Goal: Find contact information: Find contact information

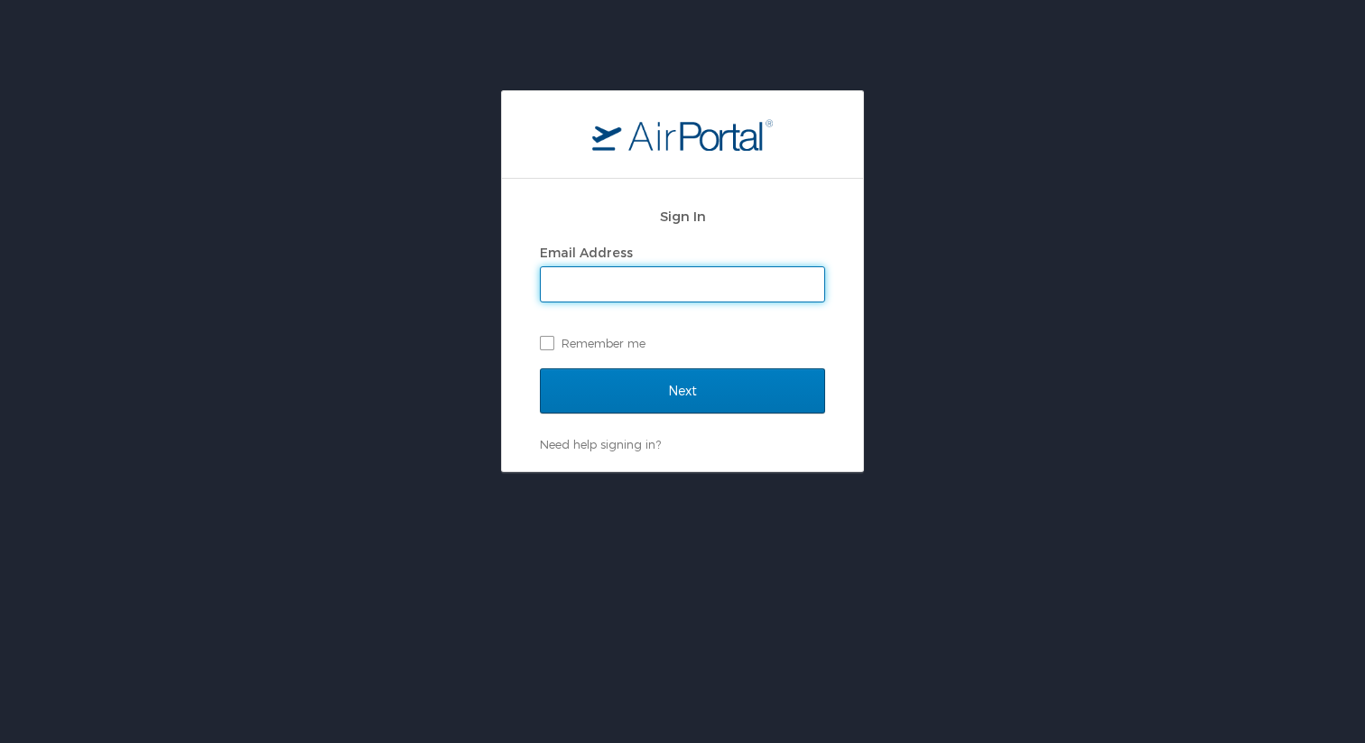
type input "whitney.burchill@cbtravel.com"
click at [676, 422] on div "Next" at bounding box center [682, 402] width 285 height 68
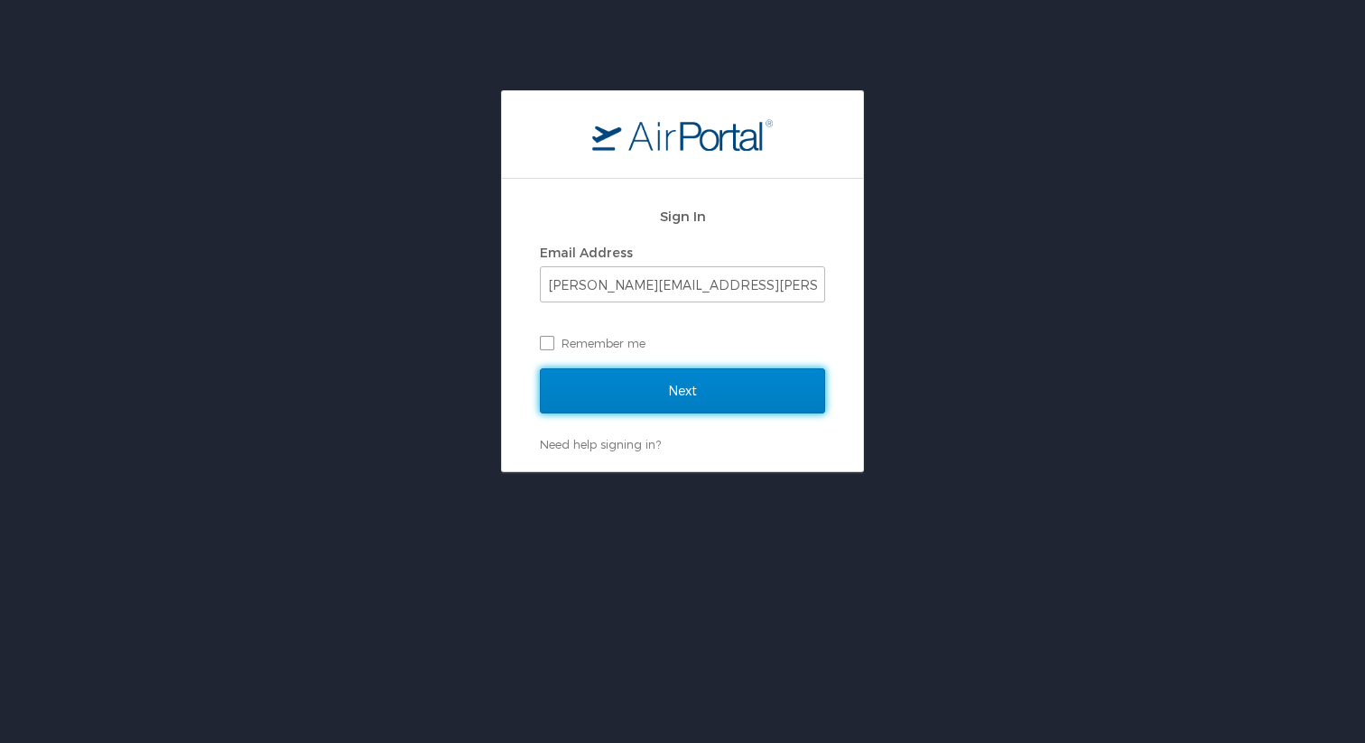
click at [674, 406] on input "Next" at bounding box center [682, 390] width 285 height 45
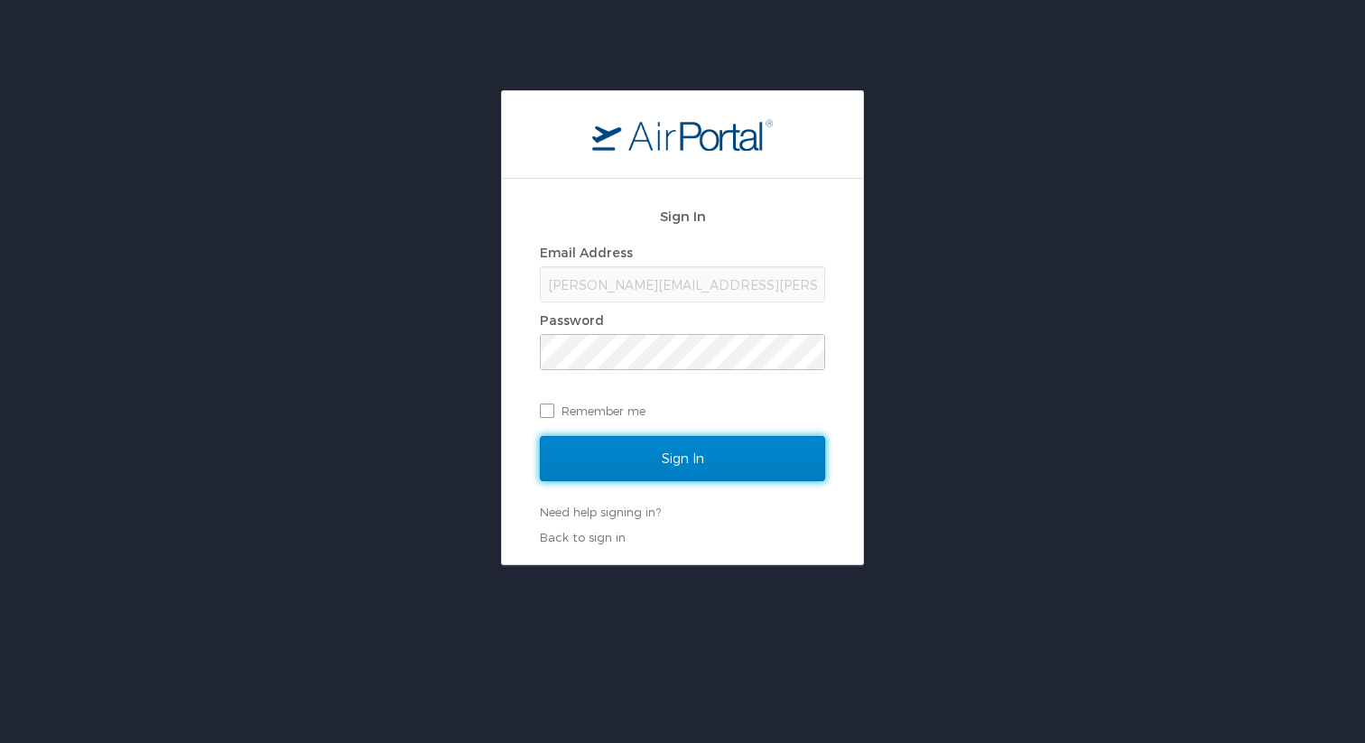
click at [673, 449] on input "Sign In" at bounding box center [682, 458] width 285 height 45
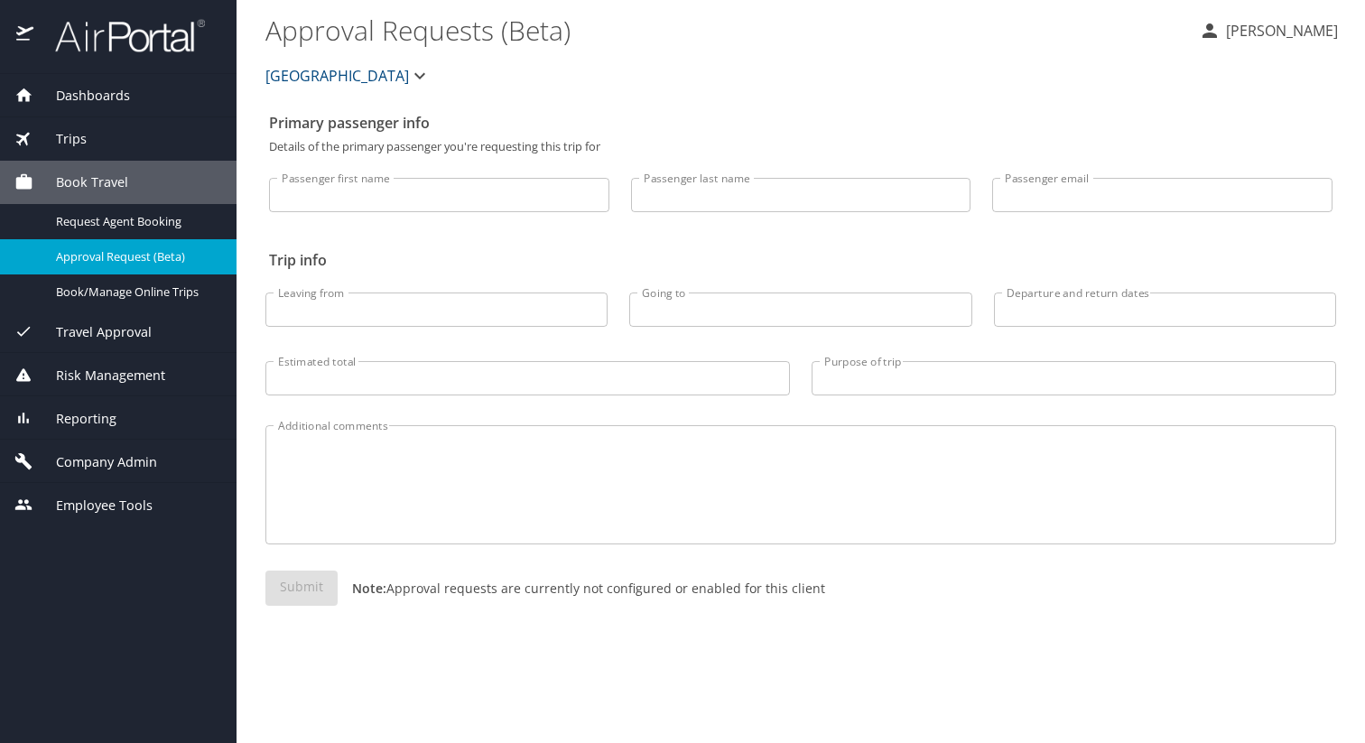
click at [398, 86] on span "Abilene Christian University" at bounding box center [337, 75] width 144 height 25
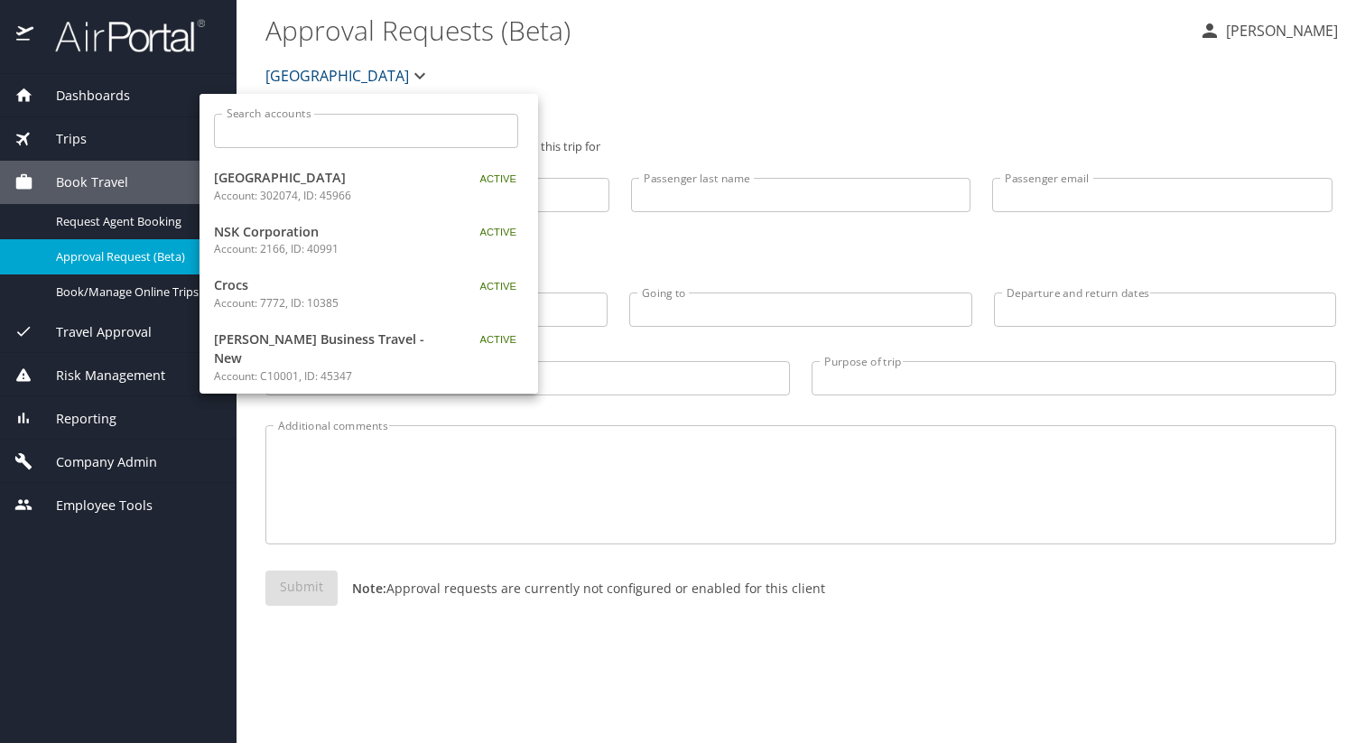
click at [395, 149] on div "Search accounts Search accounts" at bounding box center [366, 128] width 333 height 69
click at [394, 138] on input "Search accounts" at bounding box center [372, 131] width 293 height 34
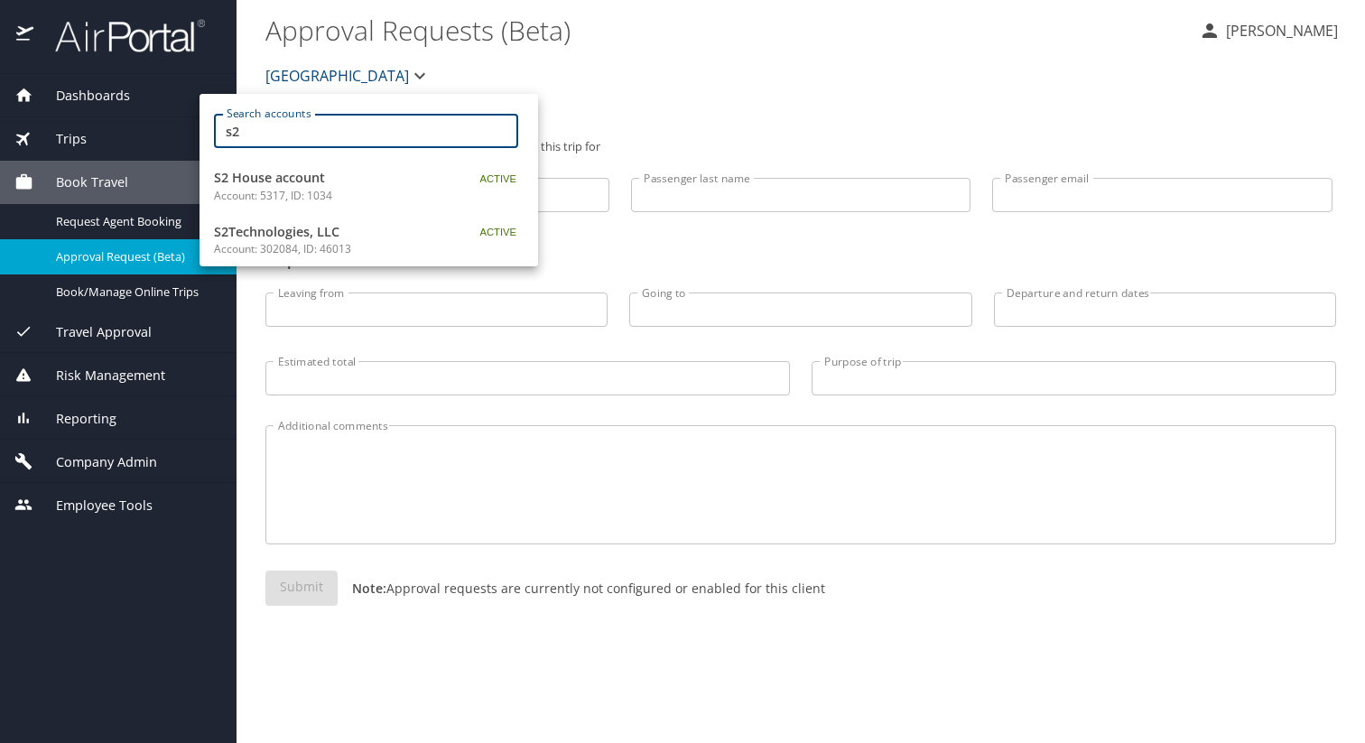
type input "s2"
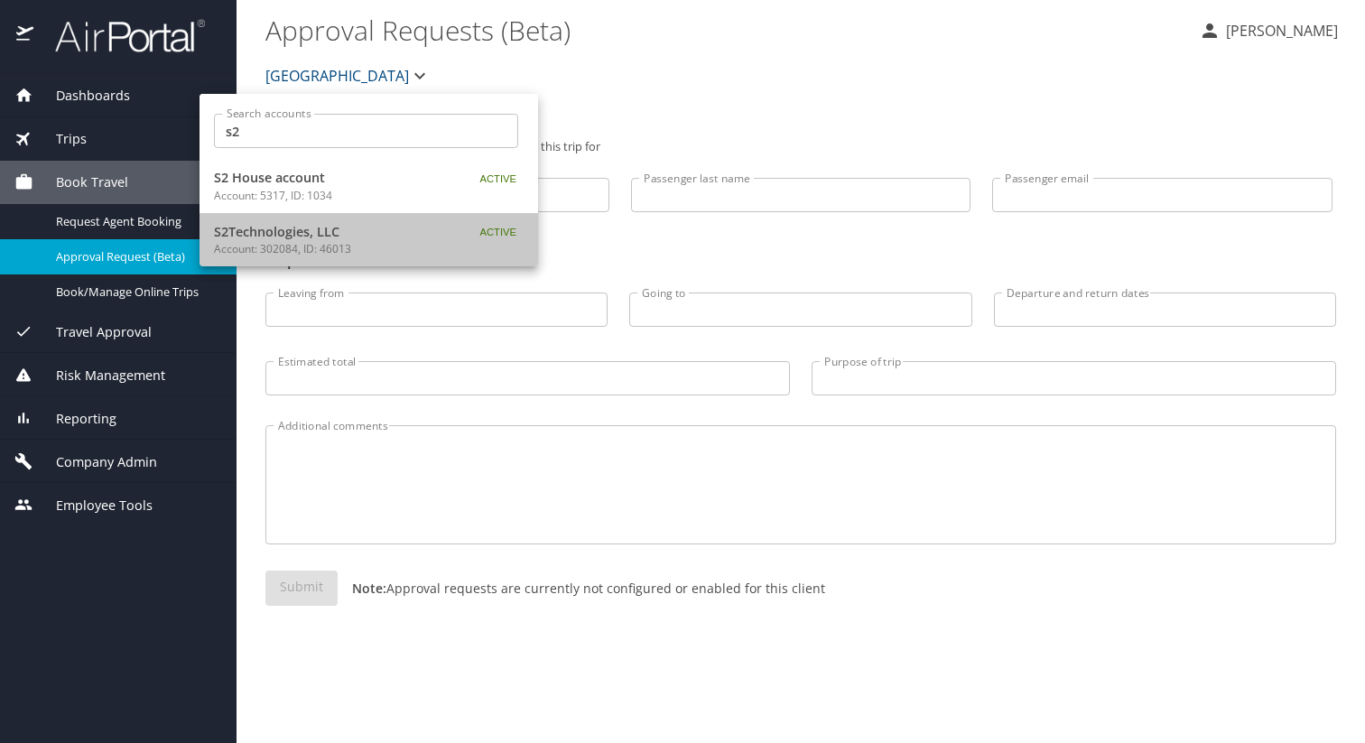
click at [416, 242] on p "Account: 302084, ID: 46013" at bounding box center [327, 249] width 226 height 16
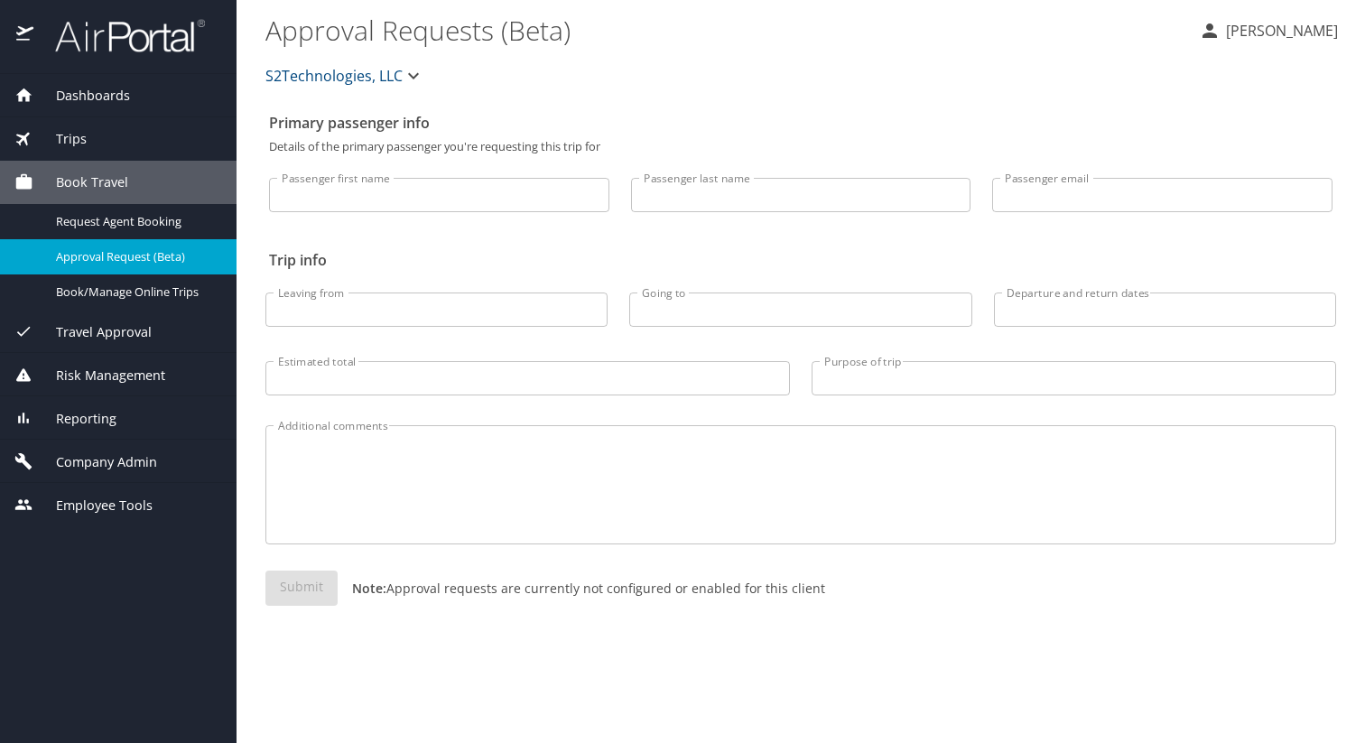
click at [153, 453] on span "Company Admin" at bounding box center [95, 462] width 124 height 20
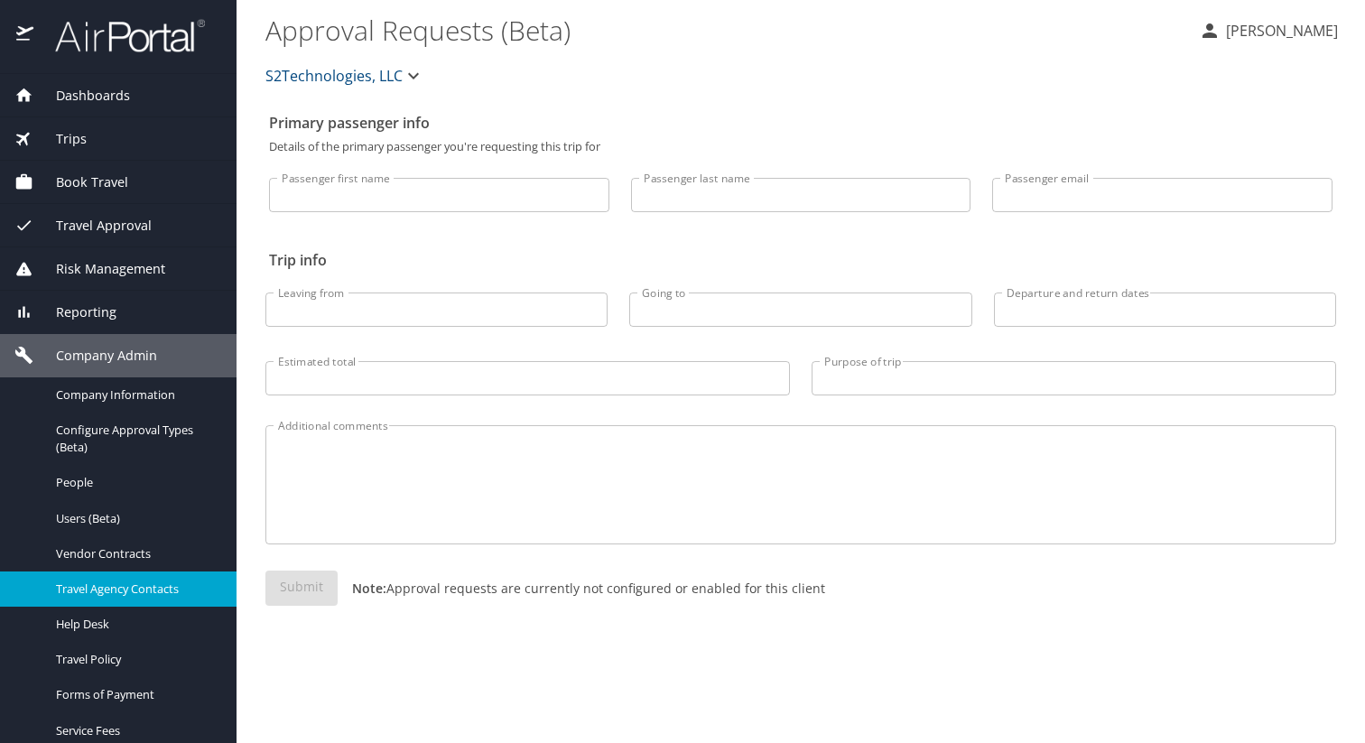
click at [132, 592] on span "Travel Agency Contacts" at bounding box center [135, 589] width 159 height 17
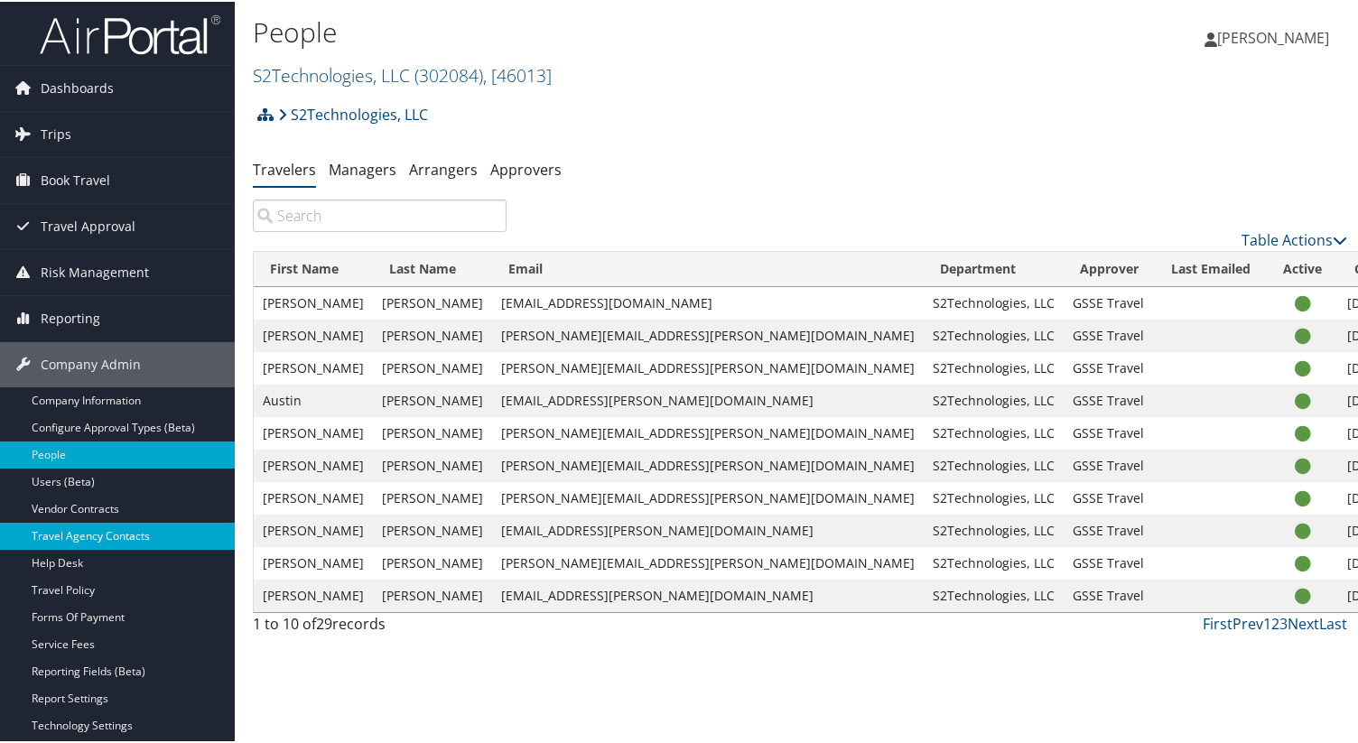
click at [113, 524] on link "Travel Agency Contacts" at bounding box center [117, 534] width 235 height 27
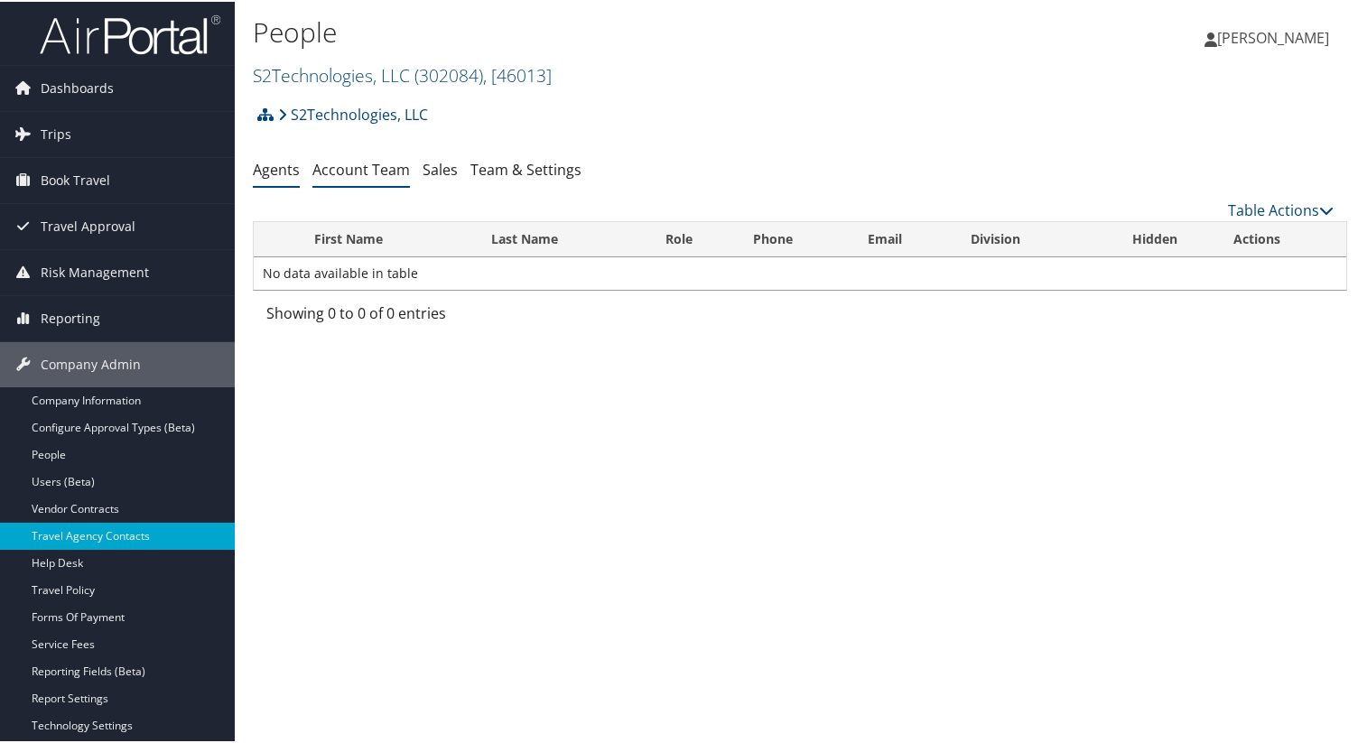
click at [395, 178] on link "Account Team" at bounding box center [361, 168] width 98 height 20
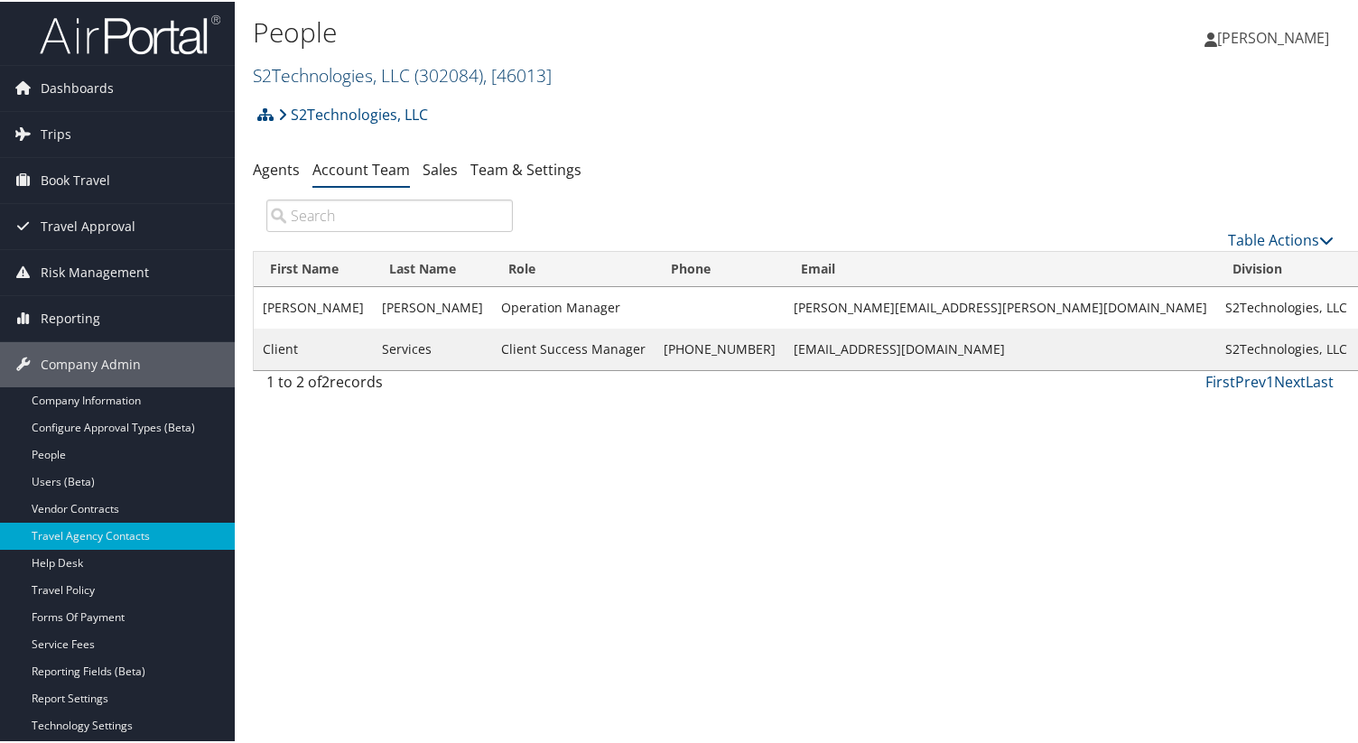
click at [328, 72] on link "S2Technologies, LLC ( 302084 ) , [ 46013 ]" at bounding box center [402, 73] width 299 height 24
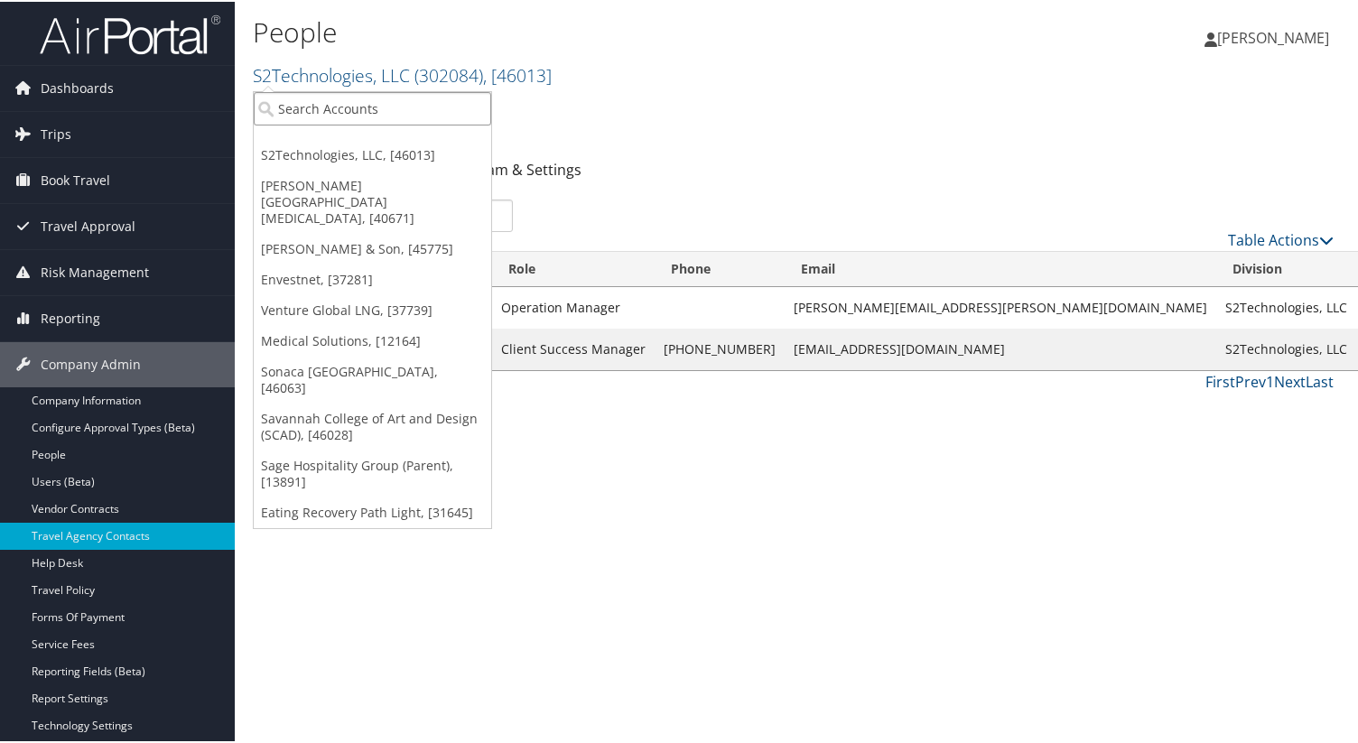
click at [328, 93] on input "search" at bounding box center [372, 106] width 237 height 33
paste input "[PERSON_NAME] Mineral Equipment"
type input "[PERSON_NAME] Mineral Equipment"
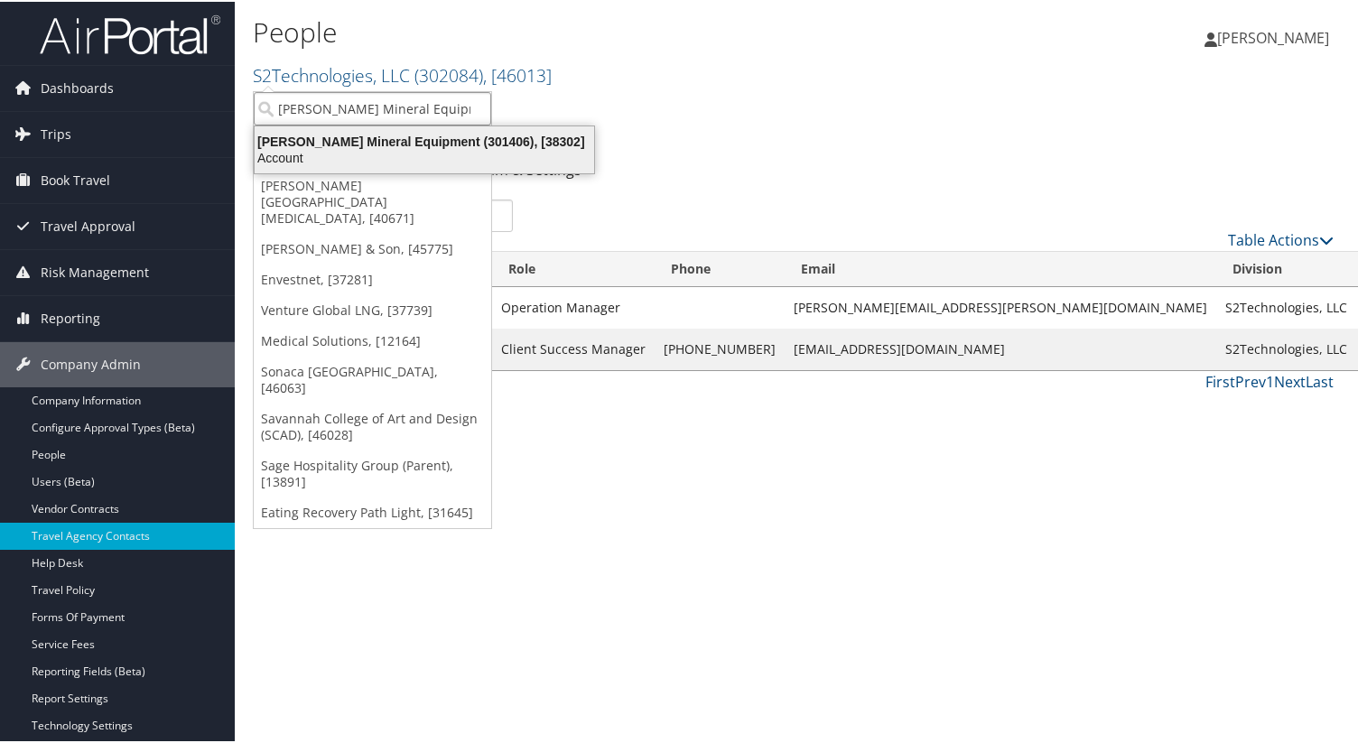
click at [339, 145] on div "Russell Mineral Equipment (301406), [38302]" at bounding box center [424, 140] width 361 height 16
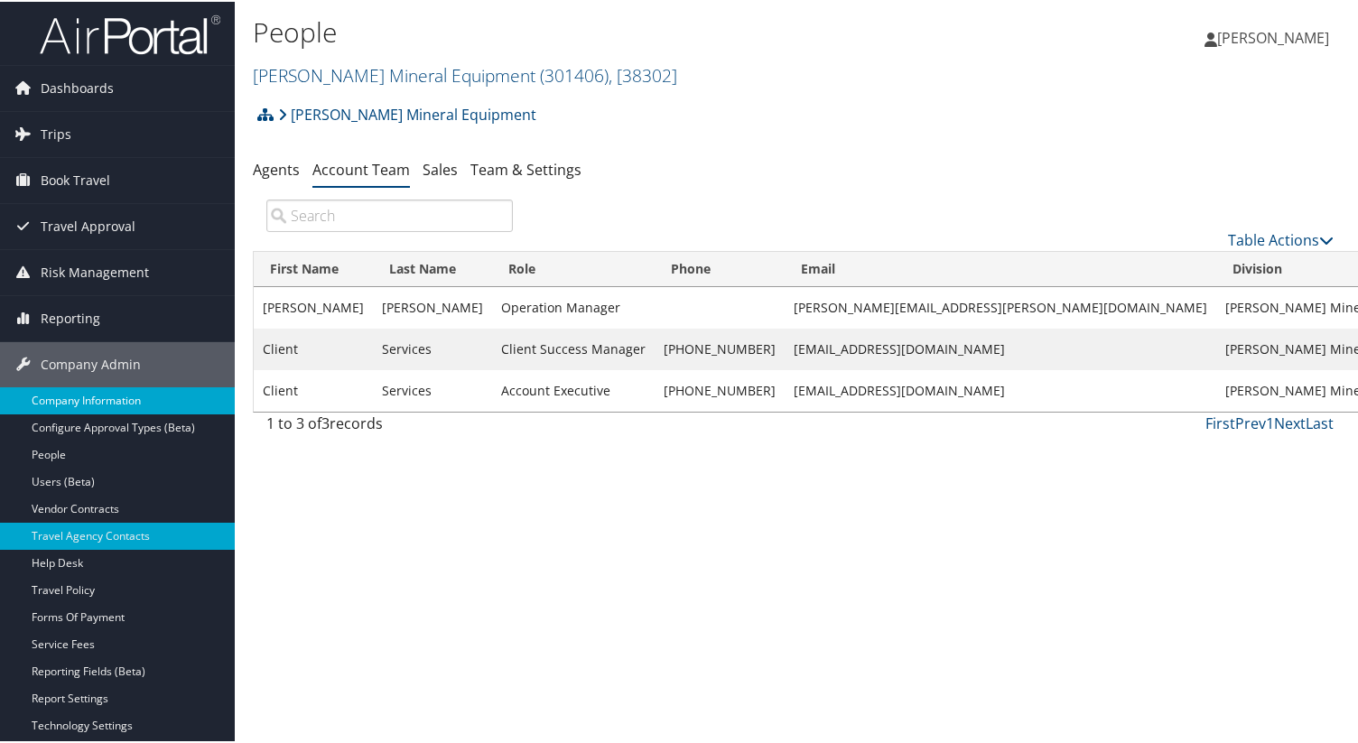
click at [153, 404] on link "Company Information" at bounding box center [117, 399] width 235 height 27
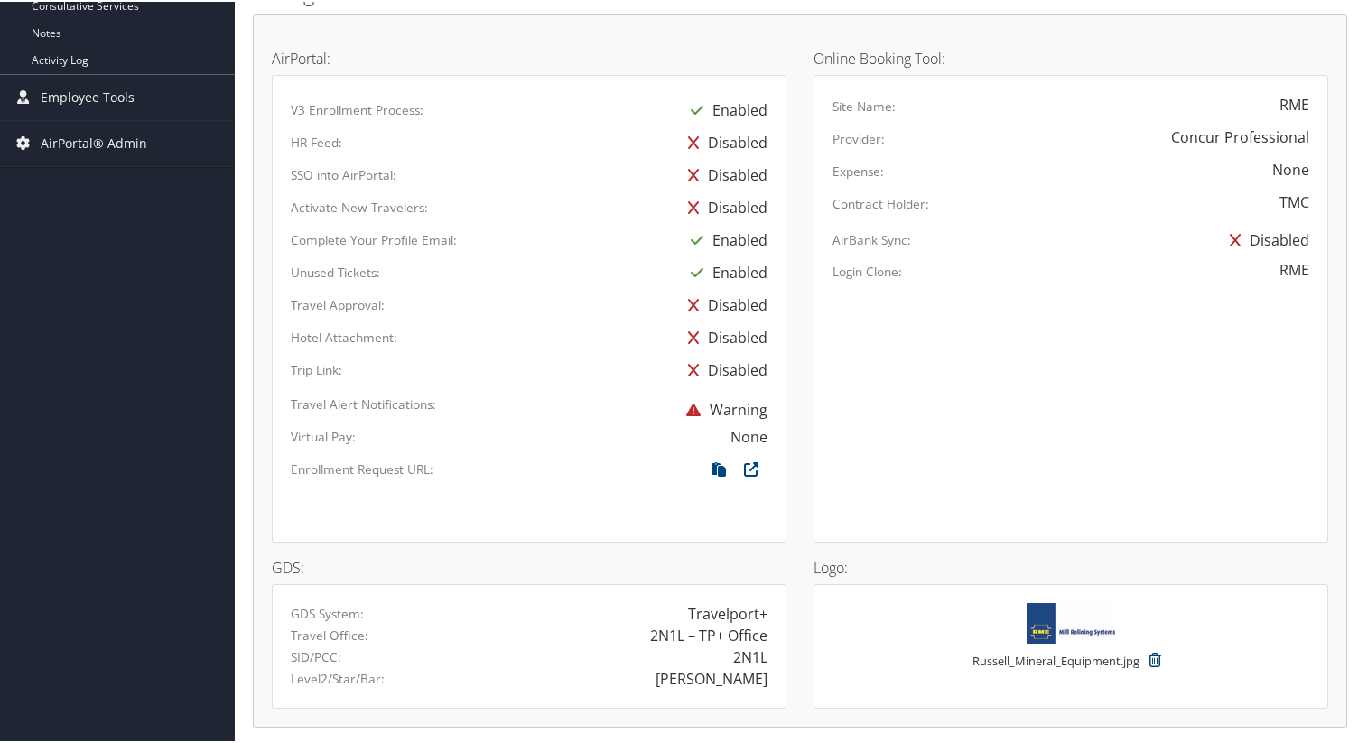
scroll to position [1015, 0]
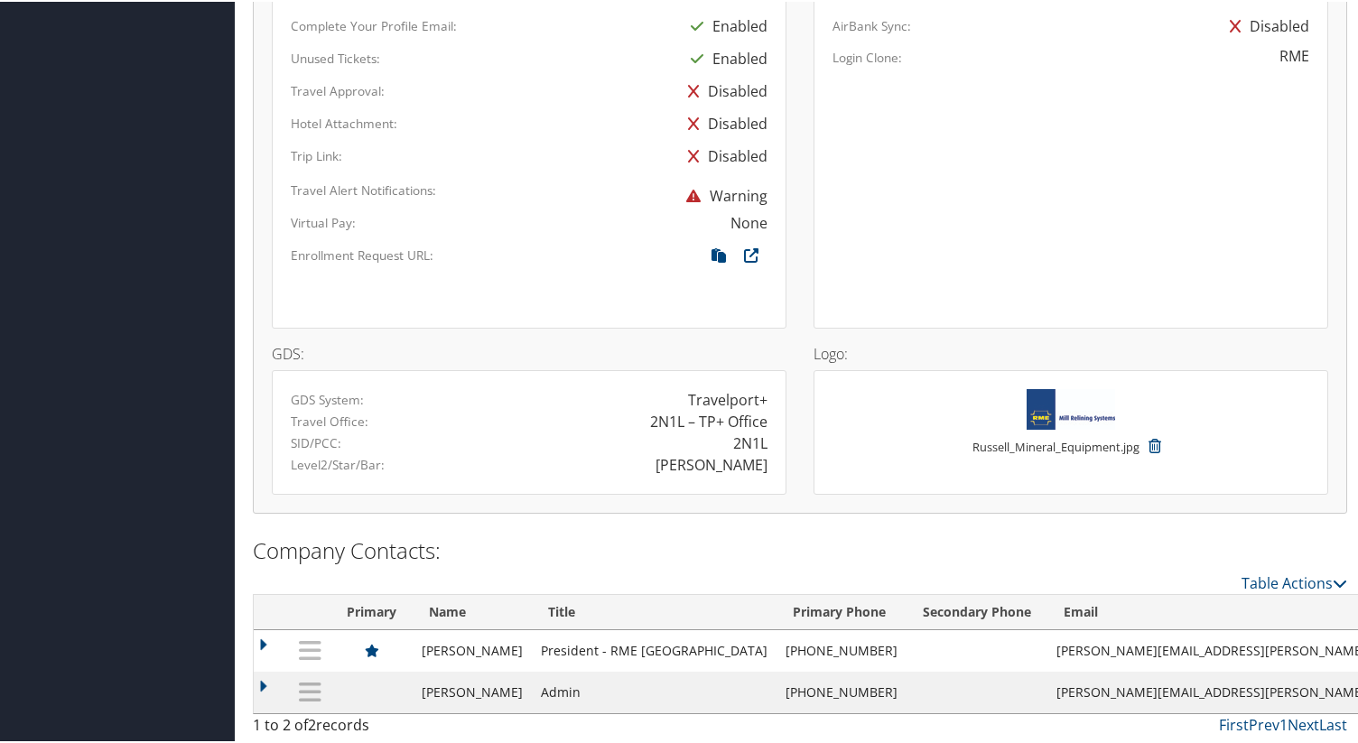
click at [1075, 652] on td "Owen.Flemming@rmeglobal.com" at bounding box center [1263, 649] width 432 height 42
copy tr "Owen.Flemming@rmeglobal.com EX"
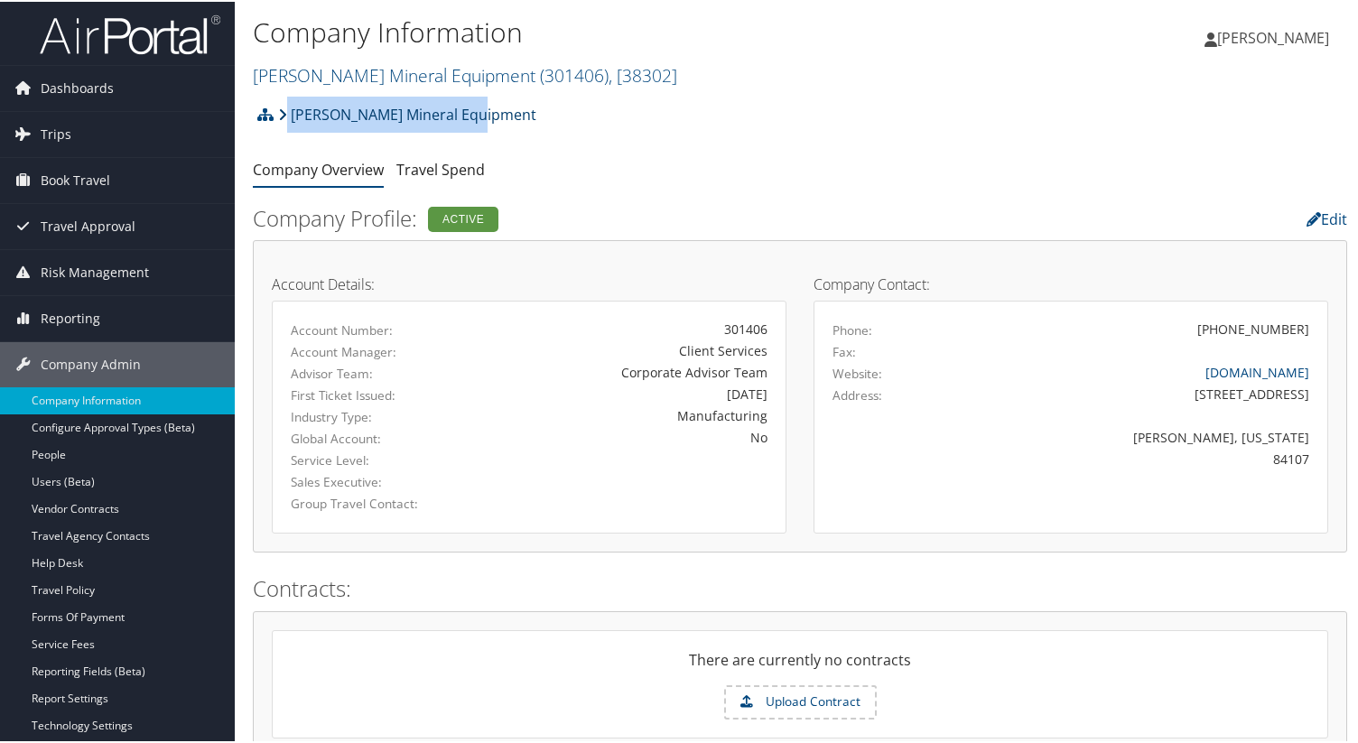
drag, startPoint x: 474, startPoint y: 109, endPoint x: 284, endPoint y: 113, distance: 190.6
click at [284, 113] on div "Russell Mineral Equipment Account Structure Russell Mineral Equipment (301406) …" at bounding box center [800, 119] width 1094 height 49
copy link "[PERSON_NAME] Mineral Equipment"
